Goal: Task Accomplishment & Management: Use online tool/utility

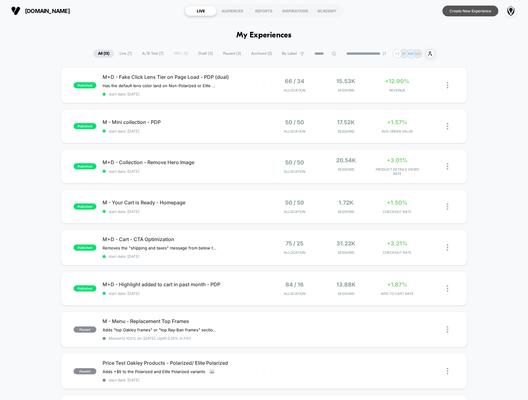
click at [486, 13] on button "Create New Experience" at bounding box center [471, 11] width 56 height 11
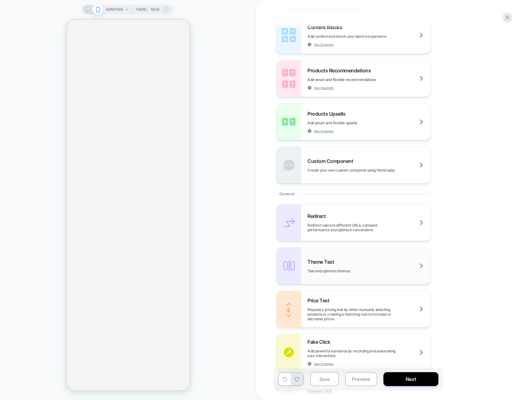
scroll to position [91, 0]
click at [391, 267] on div "Theme Test Test and optimize themes" at bounding box center [369, 266] width 123 height 15
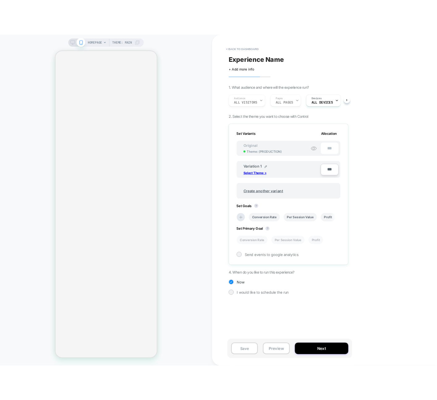
scroll to position [0, 1]
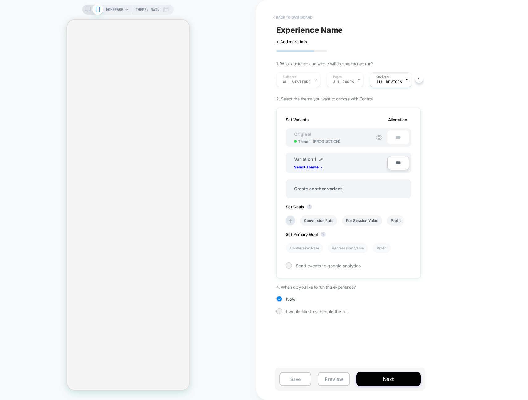
click at [289, 18] on button "< back to dashboard" at bounding box center [292, 17] width 45 height 10
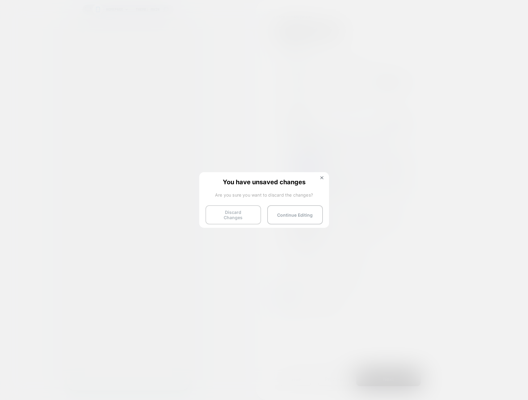
click at [232, 215] on button "Discard Changes" at bounding box center [234, 214] width 56 height 19
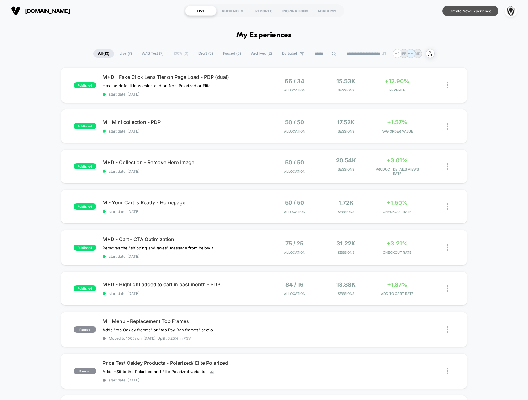
click at [472, 13] on button "Create New Experience" at bounding box center [471, 11] width 56 height 11
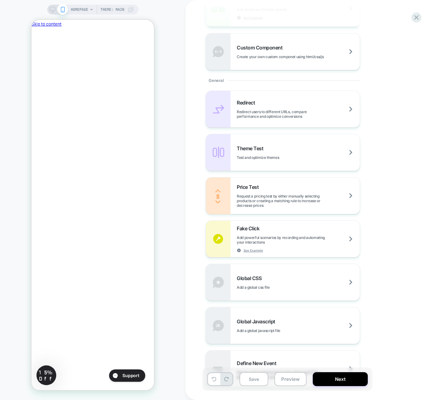
scroll to position [289, 0]
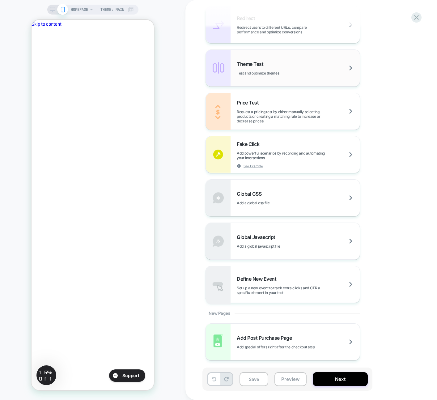
click at [269, 77] on div "Theme Test Test and optimize themes" at bounding box center [283, 68] width 154 height 36
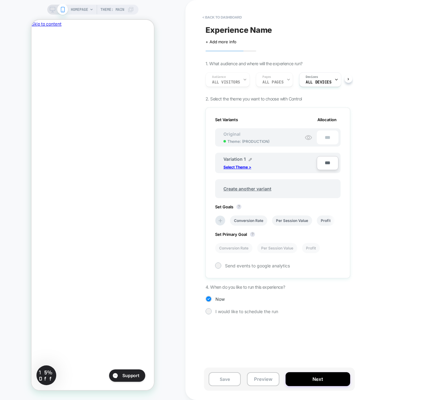
scroll to position [0, 1]
click at [244, 167] on p "Select Theme >" at bounding box center [238, 167] width 28 height 5
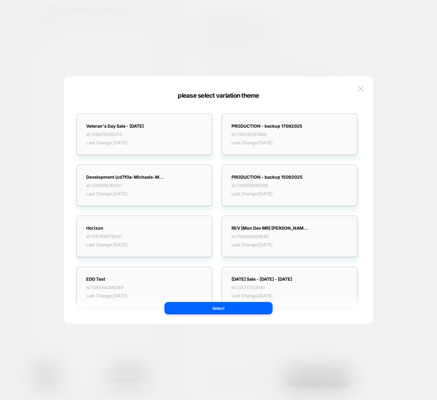
scroll to position [0, 106]
click at [320, 128] on div "PRODUCTION - backup 17092025 id: 139235131469 Last Change: [DATE]" at bounding box center [290, 134] width 136 height 42
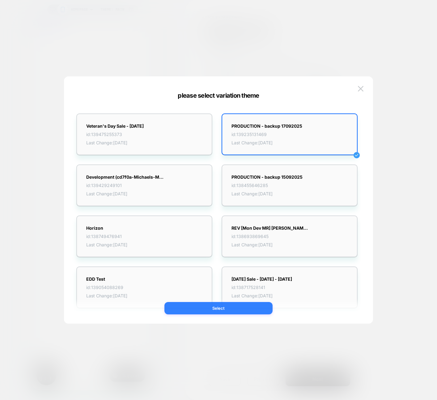
click at [209, 306] on button "Select" at bounding box center [219, 308] width 108 height 12
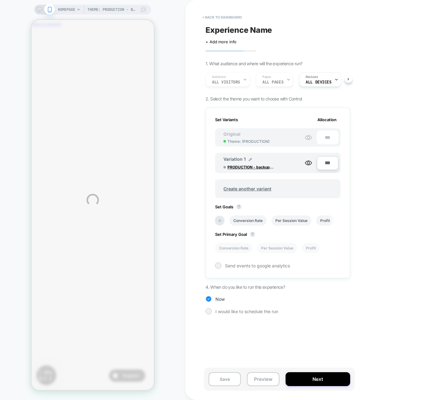
scroll to position [0, 0]
click at [284, 76] on div "Theme: PRODUCTION - backup 17092025 HOMEPAGE Theme: PRODUCTION - backup 1709202…" at bounding box center [218, 200] width 437 height 400
click at [283, 79] on div "Audience All Visitors Pages ALL PAGES Devices ALL DEVICES" at bounding box center [275, 79] width 145 height 21
click at [287, 80] on div "Audience All Visitors Pages ALL PAGES Devices ALL DEVICES" at bounding box center [275, 79] width 145 height 21
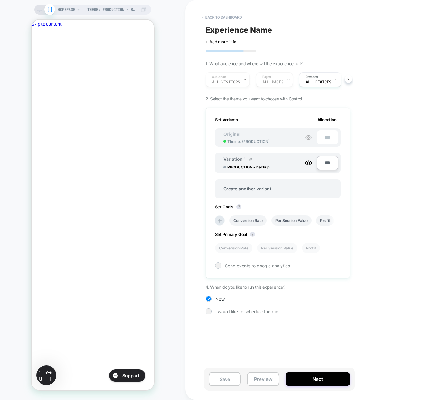
click at [287, 80] on div "Audience All Visitors Pages ALL PAGES Devices ALL DEVICES" at bounding box center [275, 79] width 145 height 21
drag, startPoint x: 283, startPoint y: 80, endPoint x: 273, endPoint y: 84, distance: 10.6
click at [273, 84] on div "Audience All Visitors Pages ALL PAGES Devices ALL DEVICES" at bounding box center [275, 79] width 145 height 21
click at [317, 79] on div "Devices ALL DEVICES" at bounding box center [319, 80] width 38 height 14
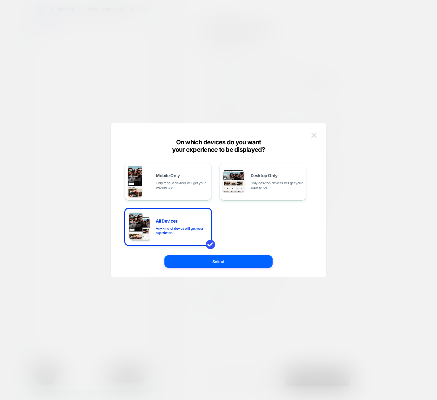
click at [317, 135] on button at bounding box center [314, 135] width 9 height 9
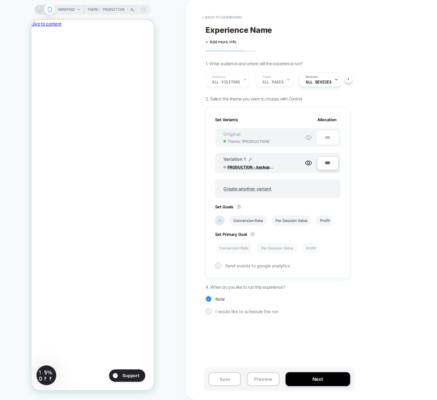
scroll to position [0, 0]
click at [349, 80] on button at bounding box center [349, 79] width 8 height 8
click at [308, 163] on icon at bounding box center [308, 162] width 7 height 7
